Goal: Find specific page/section

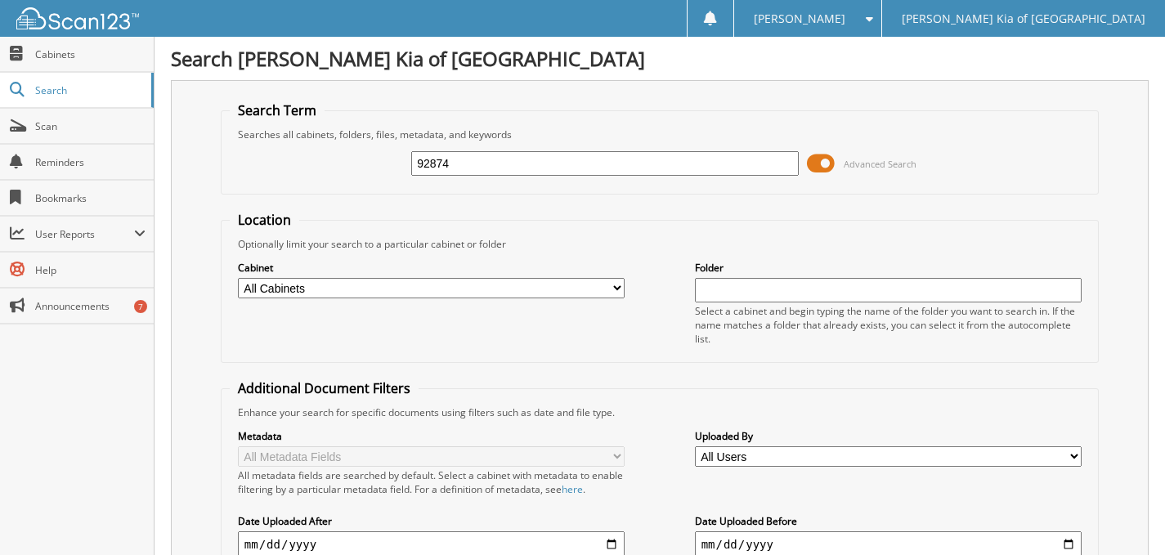
click at [498, 161] on input "92874" at bounding box center [604, 163] width 387 height 25
type input "93324"
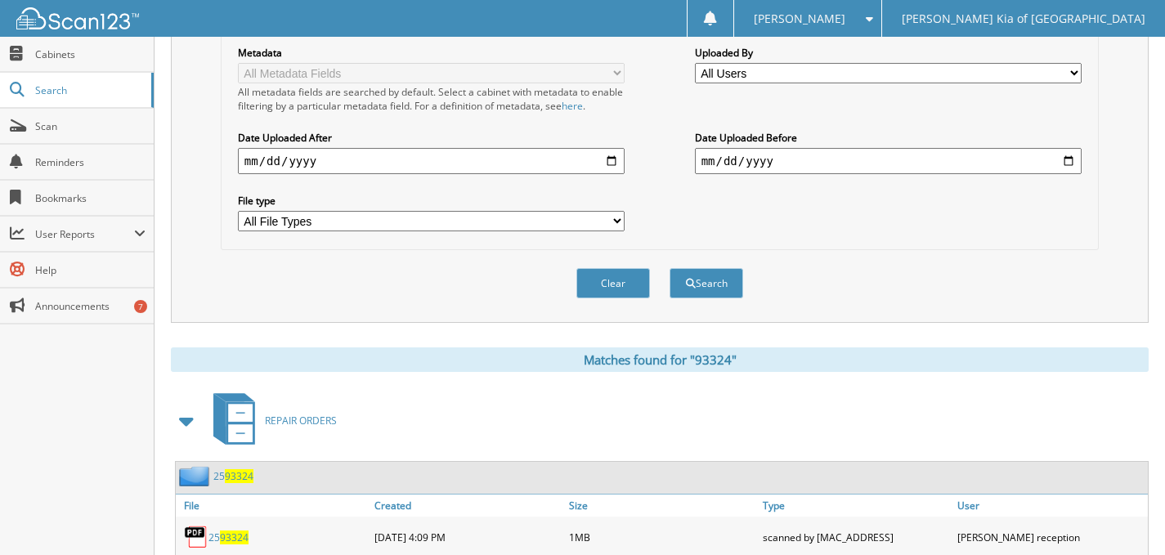
scroll to position [436, 0]
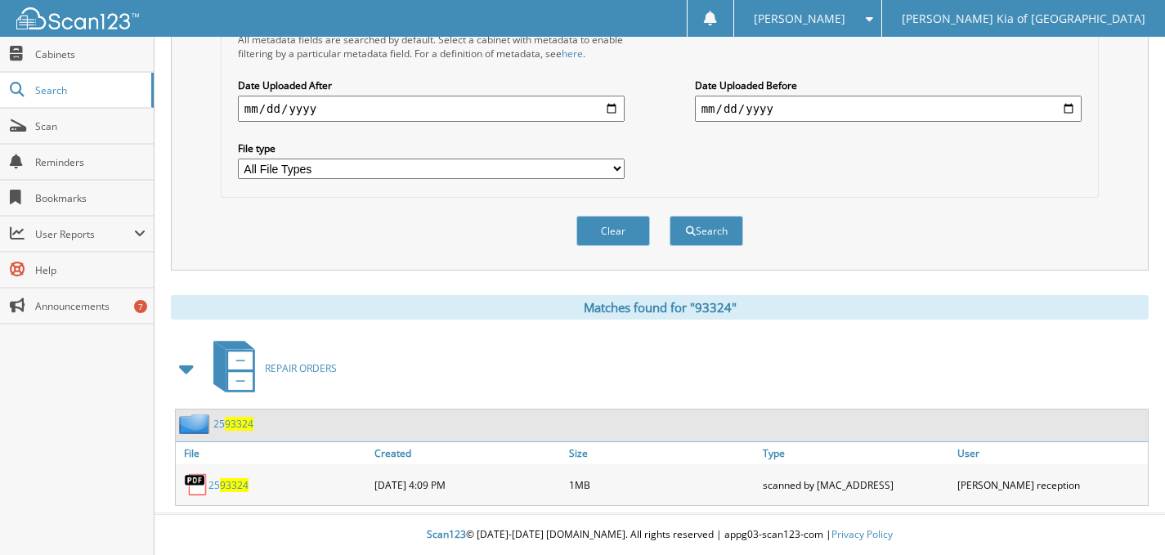
click at [233, 487] on span "93324" at bounding box center [234, 485] width 29 height 14
